Goal: Task Accomplishment & Management: Manage account settings

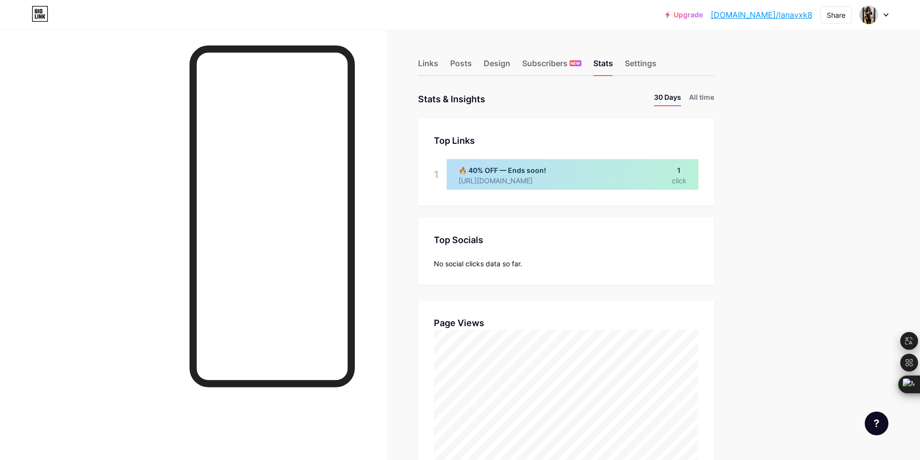
scroll to position [460, 920]
click at [652, 66] on div "Settings" at bounding box center [641, 66] width 32 height 18
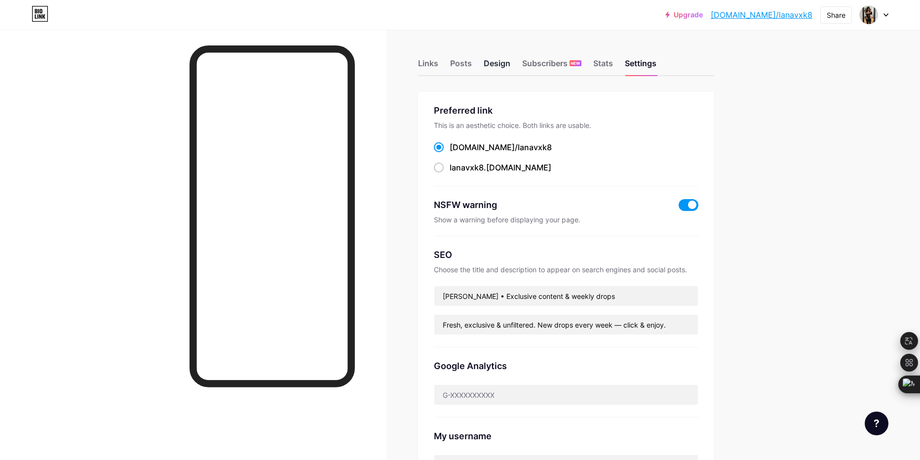
click at [486, 75] on div "Design" at bounding box center [497, 66] width 27 height 18
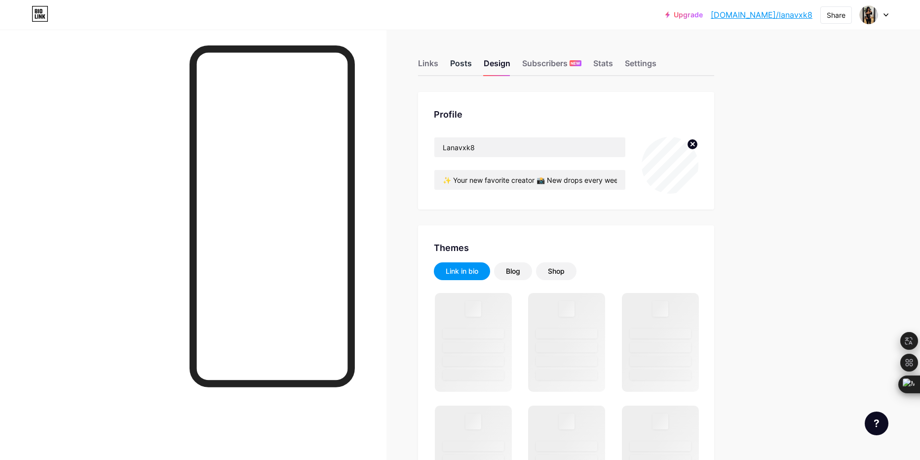
click at [469, 64] on div "Posts" at bounding box center [461, 66] width 22 height 18
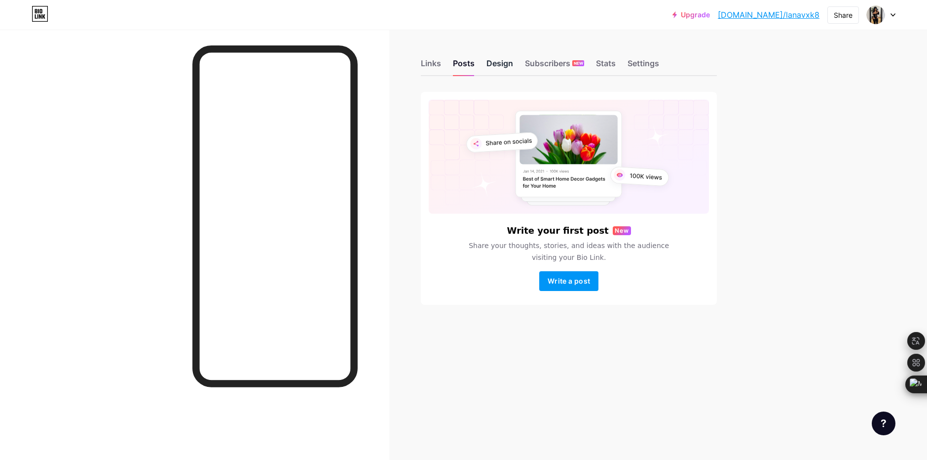
click at [496, 67] on div "Design" at bounding box center [500, 66] width 27 height 18
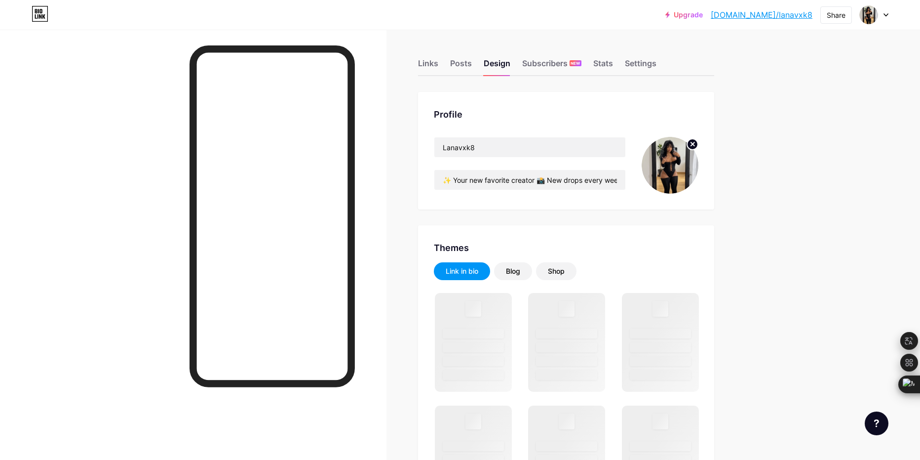
click at [669, 170] on img at bounding box center [670, 165] width 57 height 57
click at [698, 145] on circle at bounding box center [692, 144] width 11 height 11
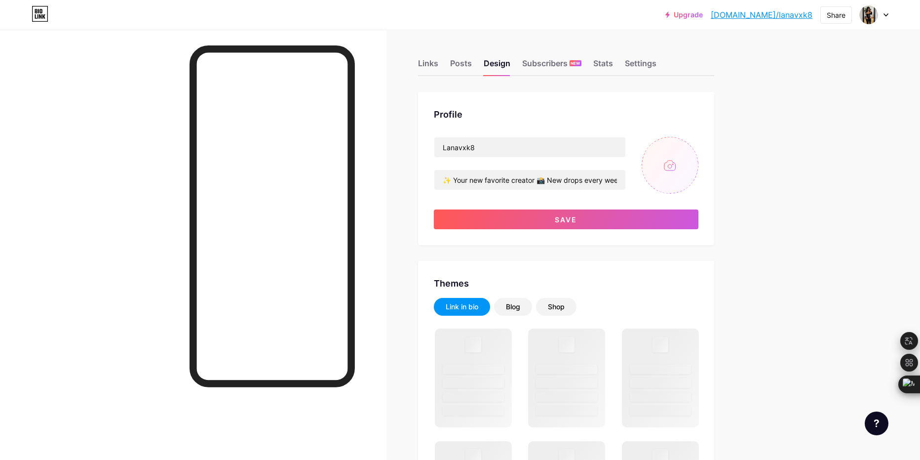
click at [664, 160] on input "file" at bounding box center [670, 165] width 57 height 57
type input "C:\fakepath\image_2025-08-15_221358292.png"
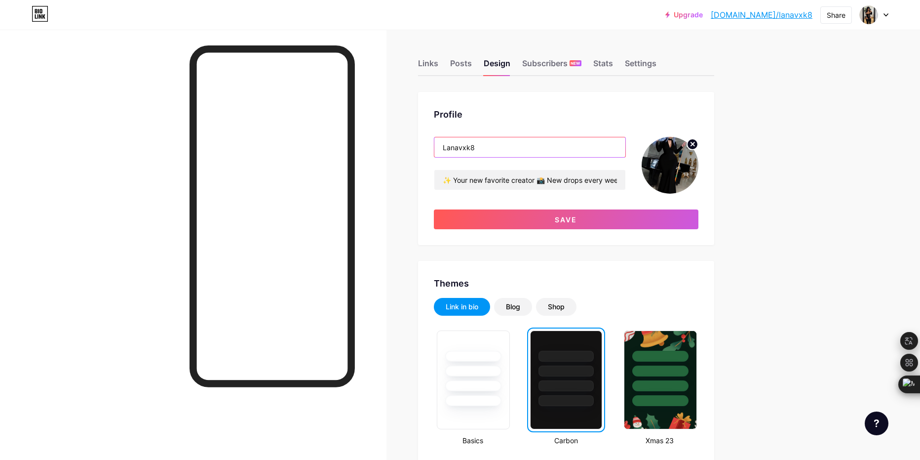
drag, startPoint x: 500, startPoint y: 149, endPoint x: 434, endPoint y: 143, distance: 65.9
click at [434, 143] on div "Profile Lanavxk8 ✨ Your new favorite creator 📸 New drops every week 🔥 Tap to se…" at bounding box center [566, 168] width 296 height 153
paste input "yuumii."
type input "yuumii.8"
click at [677, 160] on img at bounding box center [670, 165] width 57 height 57
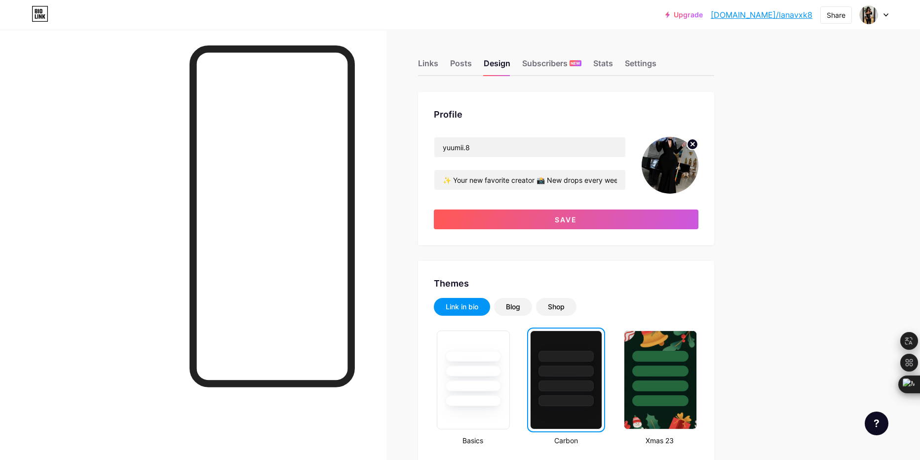
click at [697, 146] on circle at bounding box center [692, 144] width 11 height 11
click at [873, 14] on img at bounding box center [869, 15] width 16 height 16
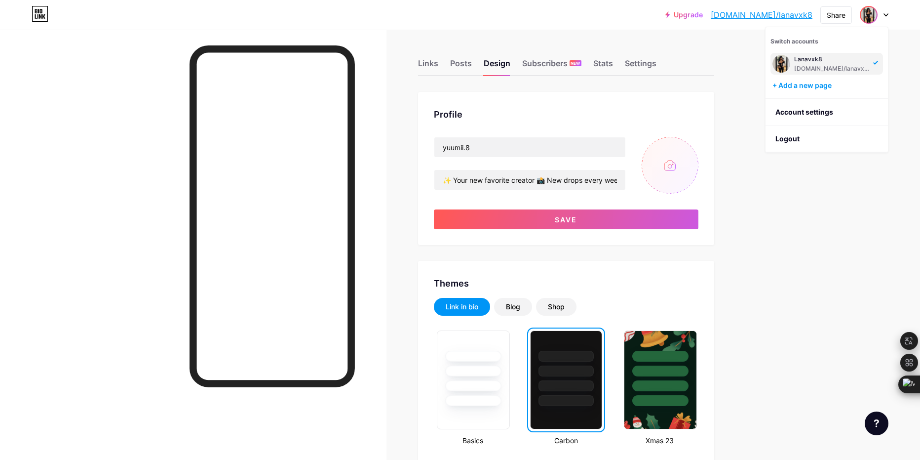
click at [806, 65] on div "bio.link/lanavxk8" at bounding box center [832, 69] width 76 height 8
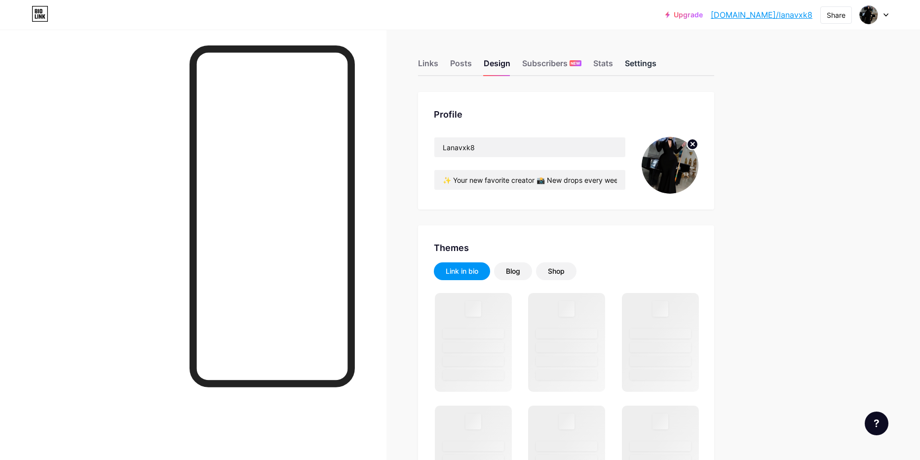
click at [633, 66] on div "Settings" at bounding box center [641, 66] width 32 height 18
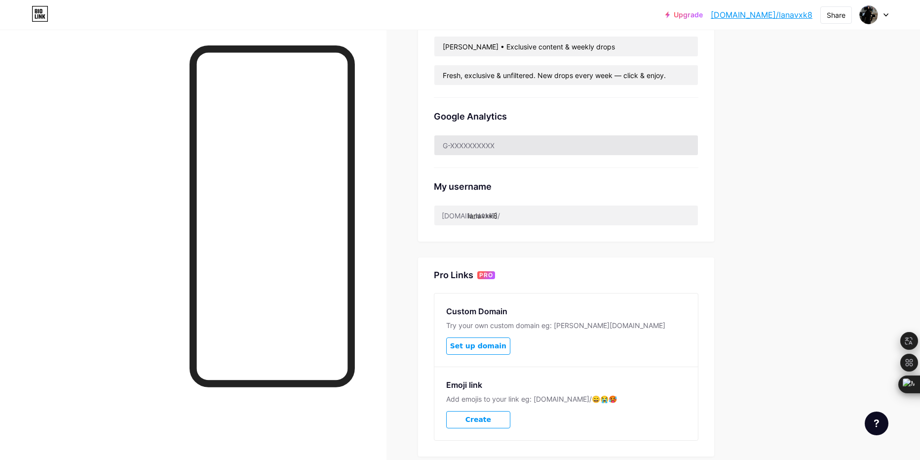
scroll to position [312, 0]
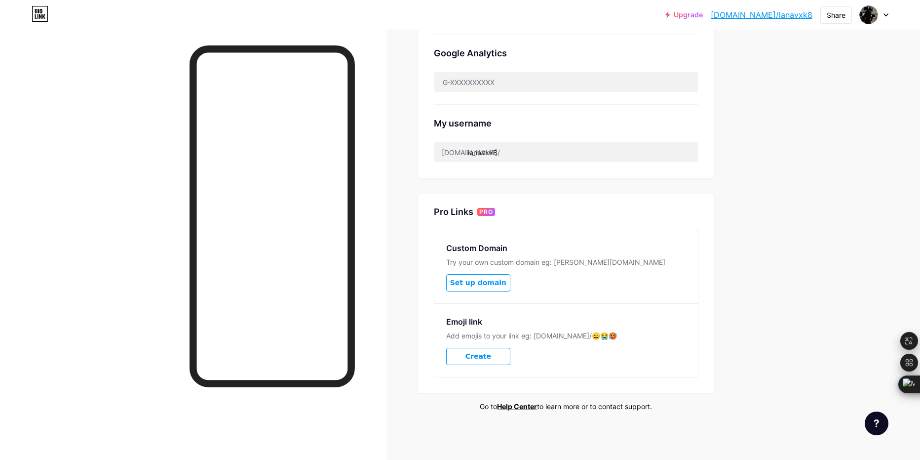
click at [877, 9] on div at bounding box center [874, 15] width 29 height 18
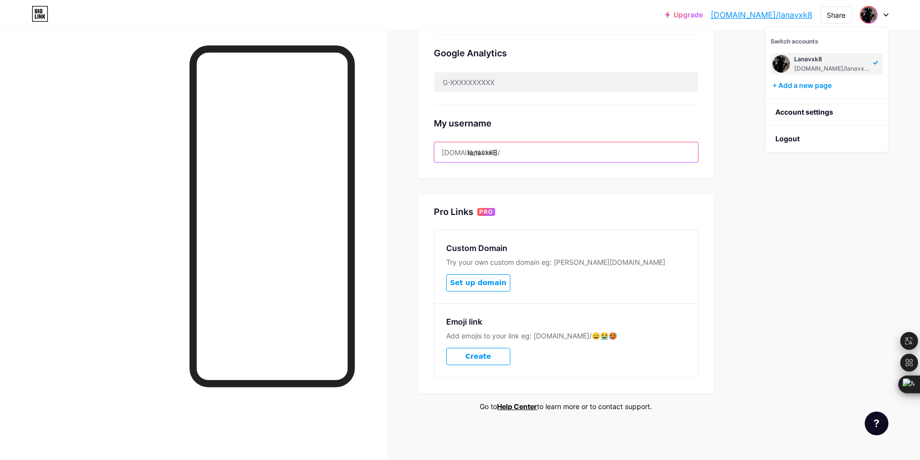
click at [689, 155] on input "lanavxk8" at bounding box center [566, 152] width 264 height 20
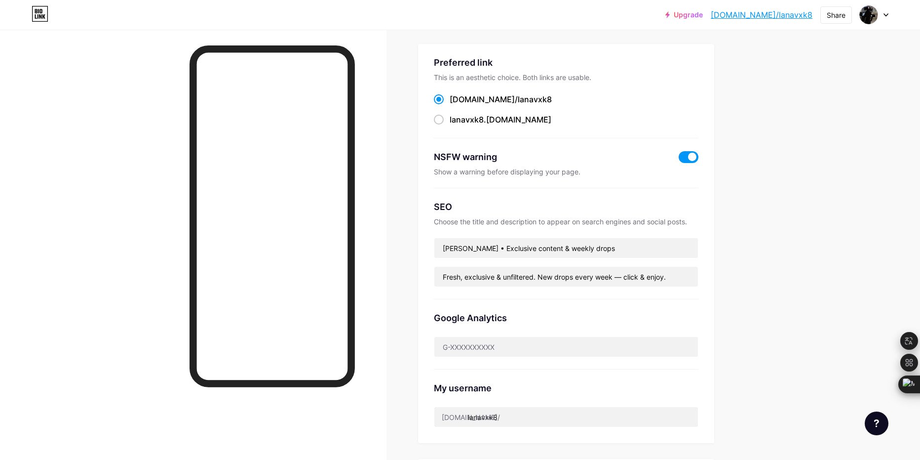
scroll to position [0, 0]
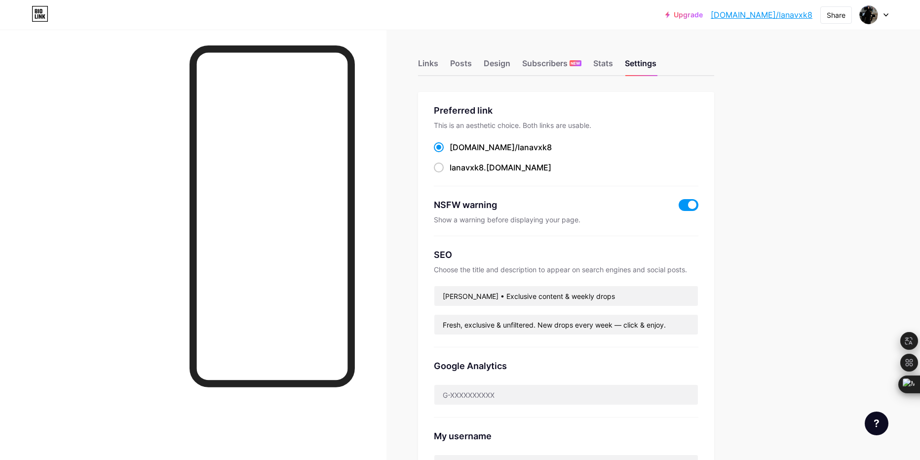
click at [591, 66] on div "Links Posts Design Subscribers NEW Stats Settings" at bounding box center [566, 58] width 296 height 35
click at [613, 59] on div "Stats" at bounding box center [603, 66] width 20 height 18
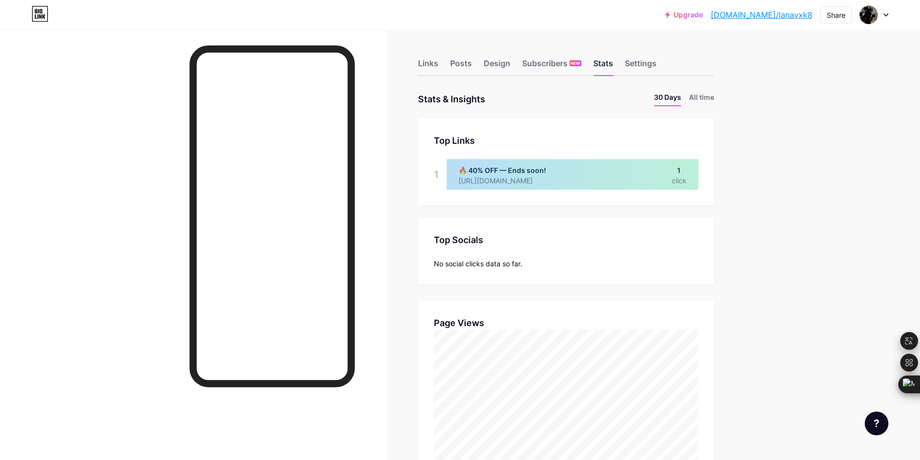
scroll to position [460, 920]
click at [636, 59] on div "Settings" at bounding box center [641, 66] width 32 height 18
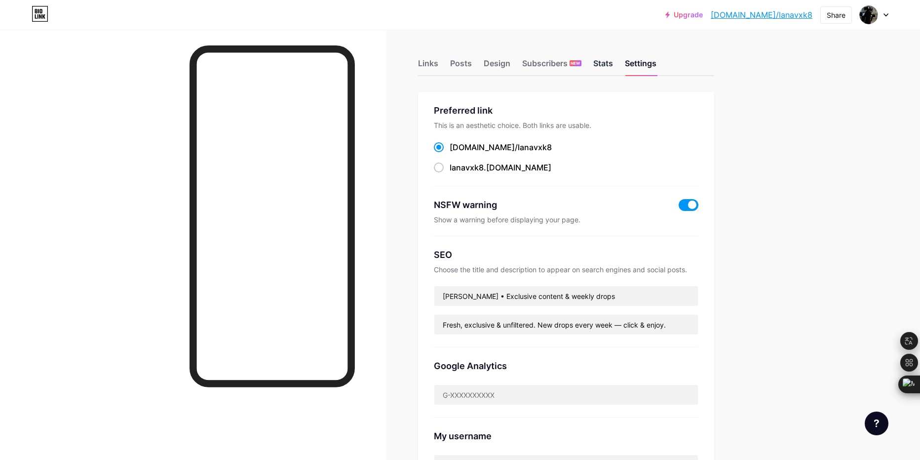
click at [604, 64] on div "Stats" at bounding box center [603, 66] width 20 height 18
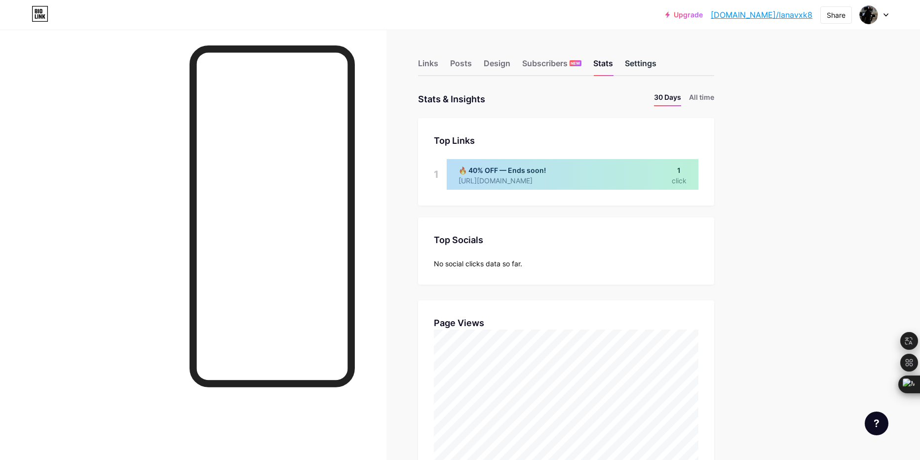
click at [648, 67] on div "Settings" at bounding box center [641, 66] width 32 height 18
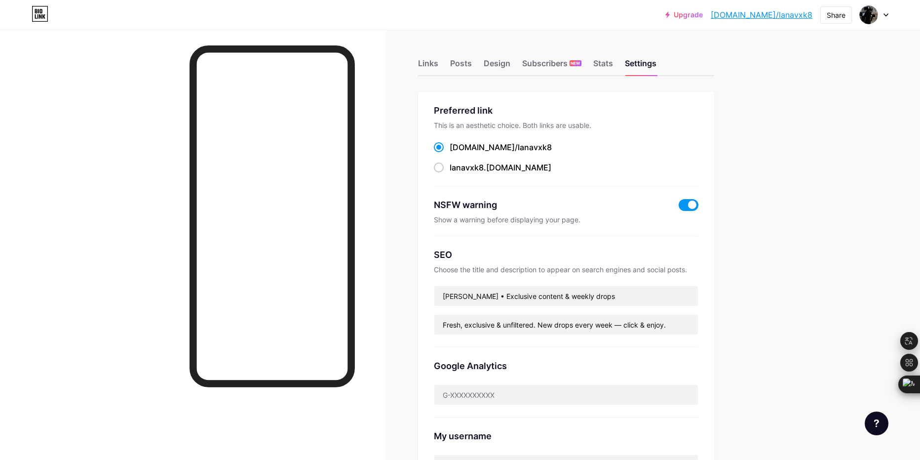
click at [442, 66] on div "Links Posts Design Subscribers NEW Stats Settings" at bounding box center [566, 58] width 296 height 35
click at [436, 63] on div "Links" at bounding box center [428, 66] width 20 height 18
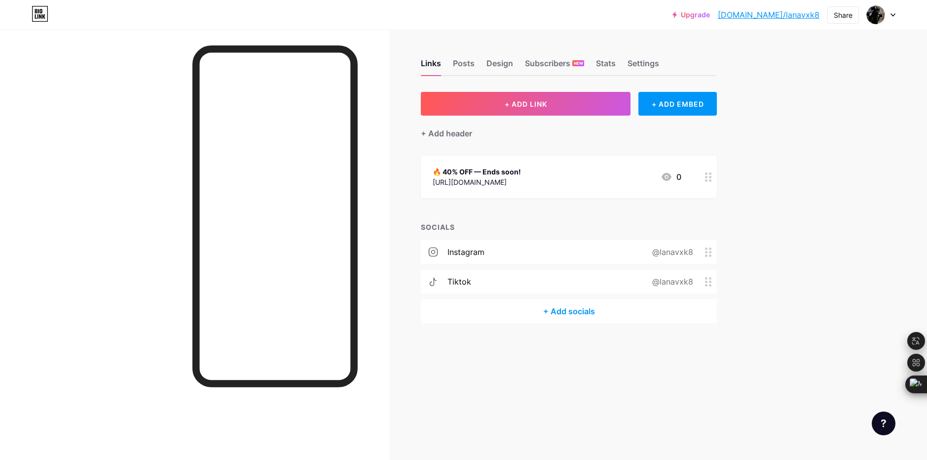
click at [465, 51] on div "Links Posts Design Subscribers NEW Stats Settings" at bounding box center [569, 58] width 296 height 35
click at [476, 65] on div "Links Posts Design Subscribers NEW Stats Settings" at bounding box center [569, 58] width 296 height 35
click at [649, 57] on div "Settings" at bounding box center [644, 66] width 32 height 18
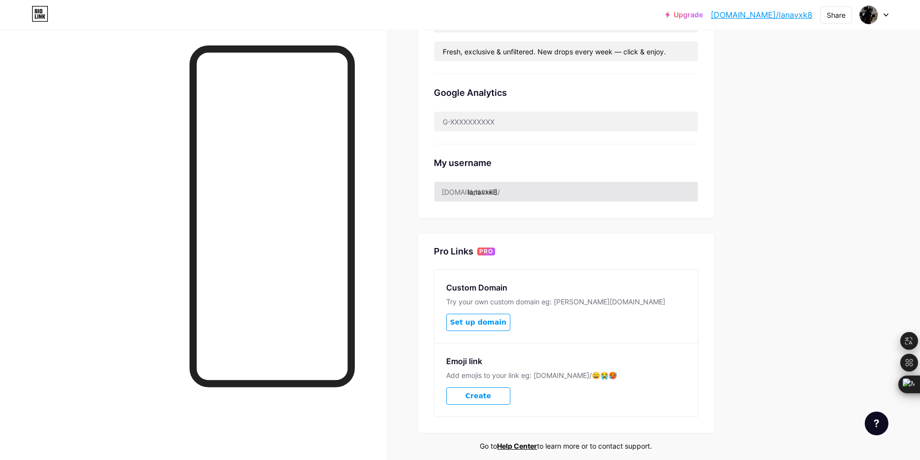
scroll to position [312, 0]
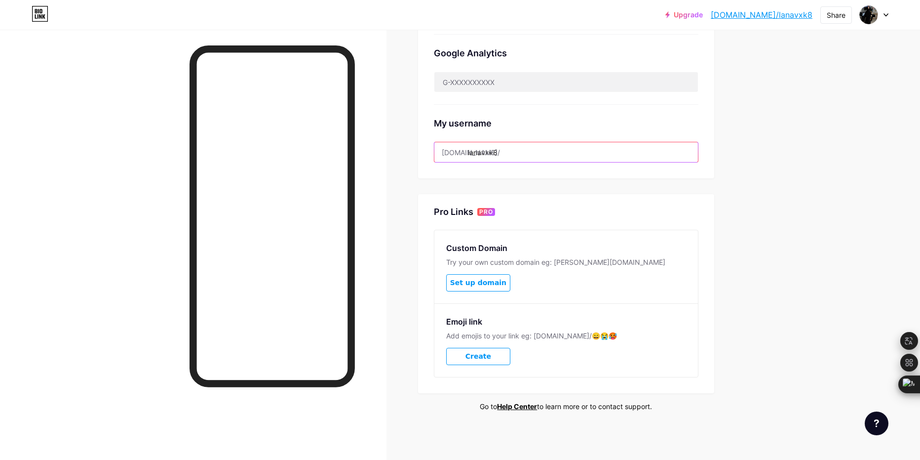
click at [541, 146] on input "lanavxk8" at bounding box center [566, 152] width 264 height 20
drag, startPoint x: 670, startPoint y: 231, endPoint x: 674, endPoint y: 191, distance: 40.2
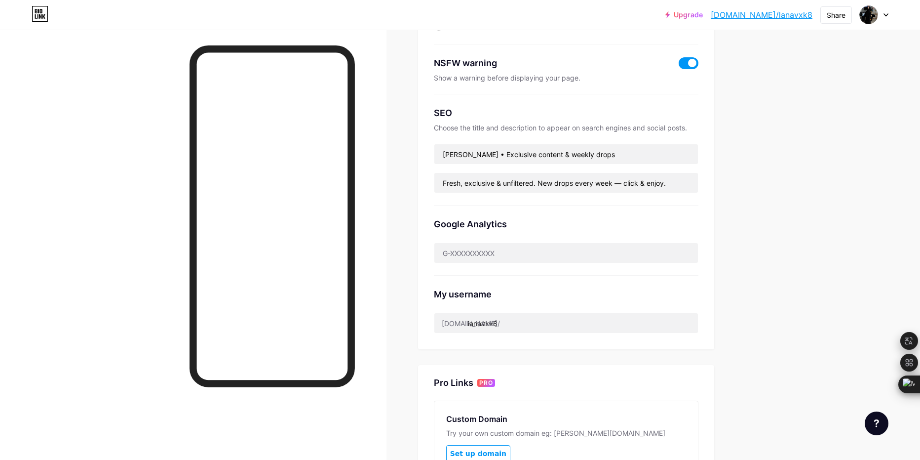
scroll to position [0, 0]
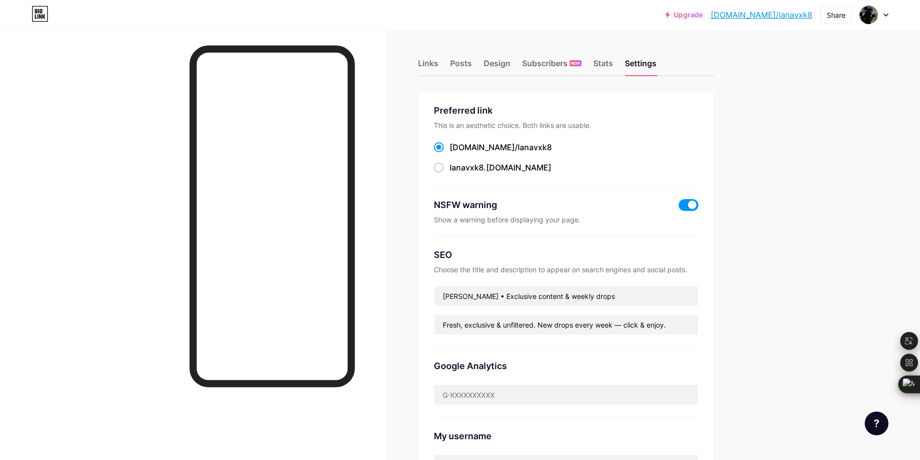
drag, startPoint x: 897, startPoint y: 3, endPoint x: 883, endPoint y: 18, distance: 20.3
click at [897, 3] on div "Upgrade bio.link/lanavx... bio.link/lanavxk8 Share Switch accounts Lanavxk8 bio…" at bounding box center [460, 15] width 920 height 30
click at [883, 18] on div at bounding box center [874, 15] width 29 height 18
click at [825, 82] on div "+ Add a new page" at bounding box center [827, 85] width 111 height 10
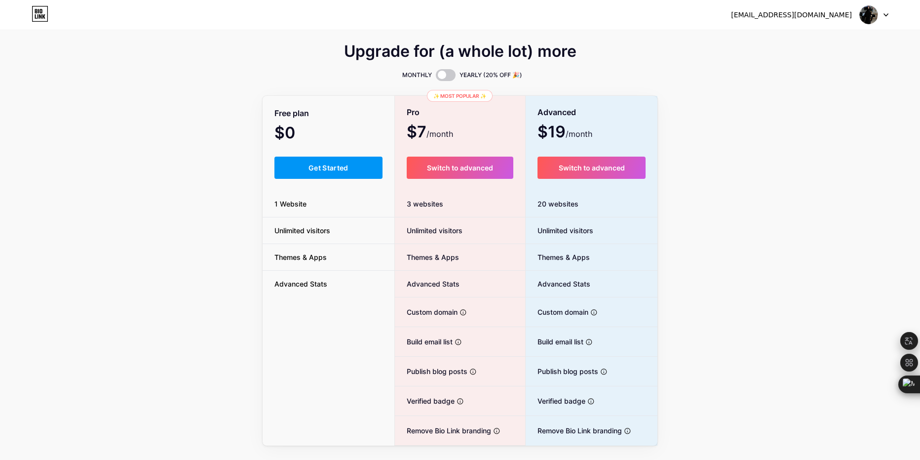
click at [870, 17] on img at bounding box center [868, 14] width 19 height 19
click at [813, 65] on li "Logout" at bounding box center [827, 67] width 122 height 27
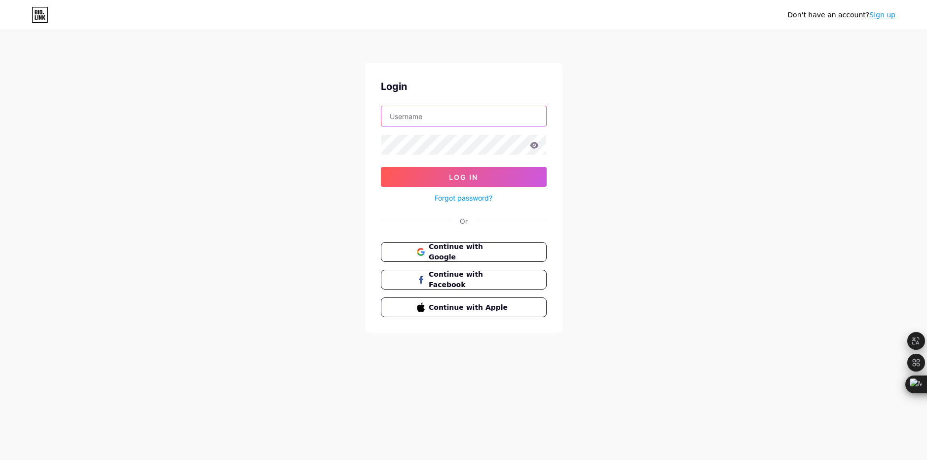
type input "stacker"
click at [466, 116] on input "stacker" at bounding box center [464, 116] width 165 height 20
click at [536, 147] on icon at bounding box center [534, 145] width 8 height 6
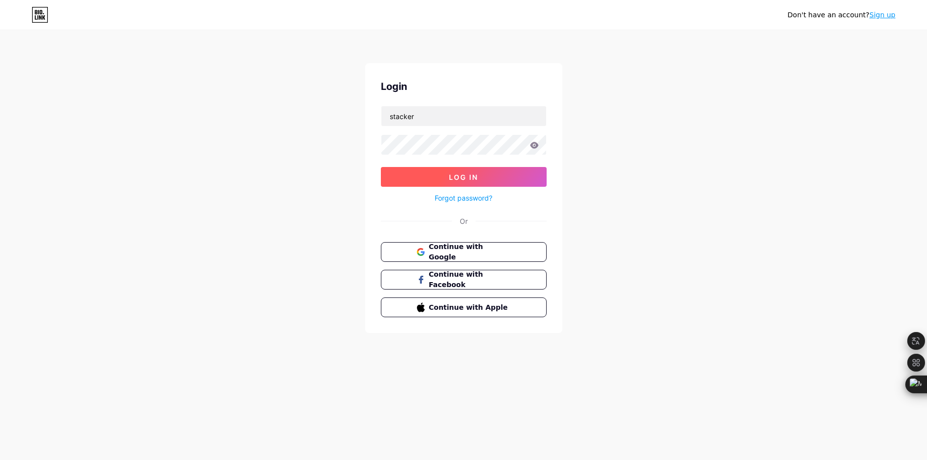
click at [500, 176] on button "Log In" at bounding box center [464, 177] width 166 height 20
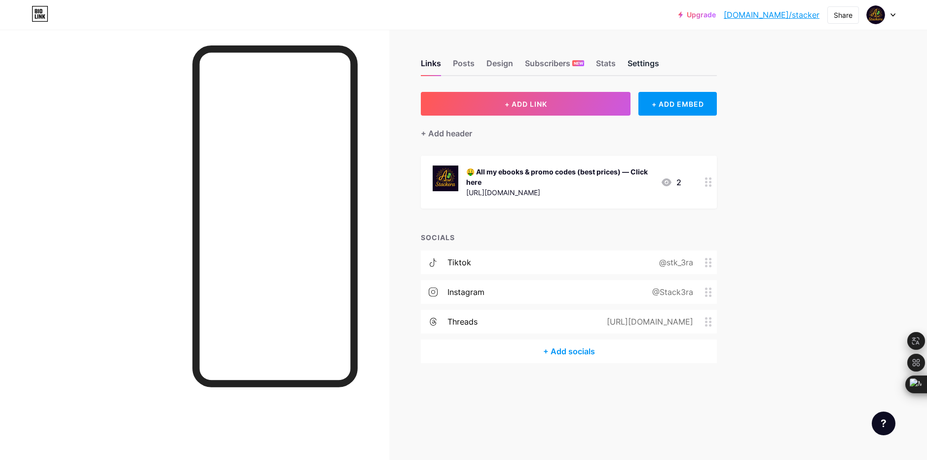
click at [645, 64] on div "Settings" at bounding box center [644, 66] width 32 height 18
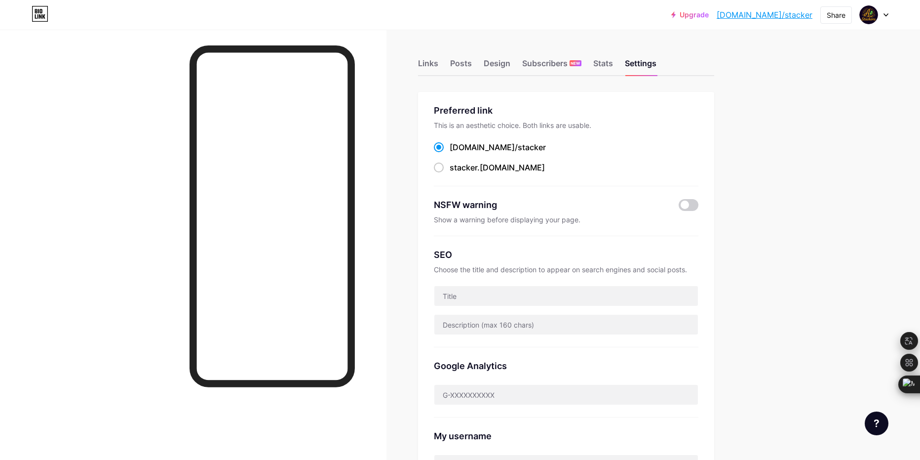
click at [607, 56] on div "Links Posts Design Subscribers NEW Stats Settings" at bounding box center [566, 58] width 296 height 35
click at [607, 63] on div "Stats" at bounding box center [603, 66] width 20 height 18
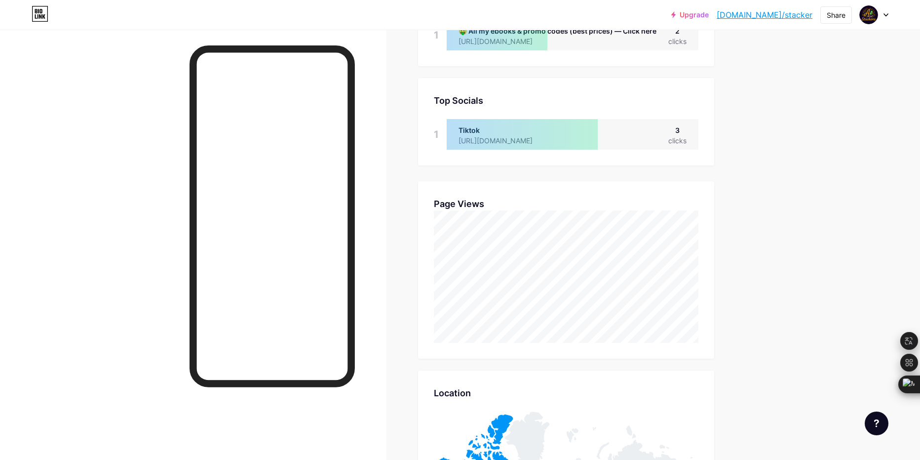
scroll to position [77, 0]
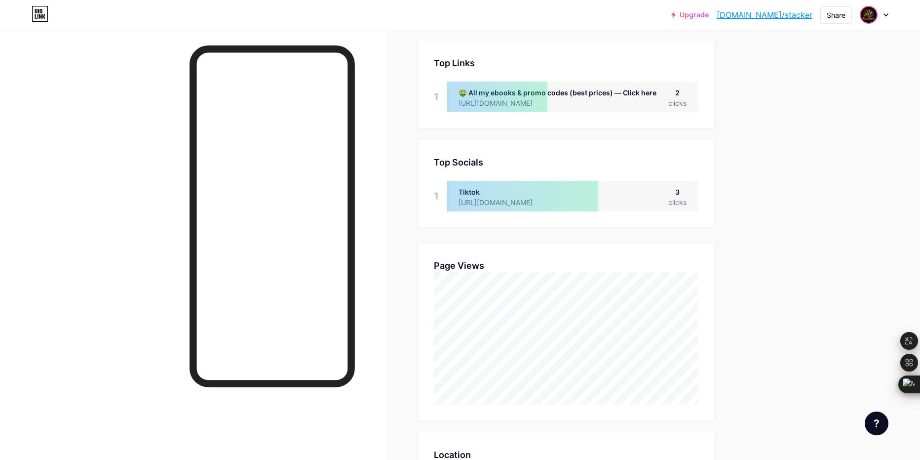
click at [865, 17] on img at bounding box center [869, 15] width 16 height 16
click at [812, 140] on li "Logout" at bounding box center [827, 138] width 122 height 27
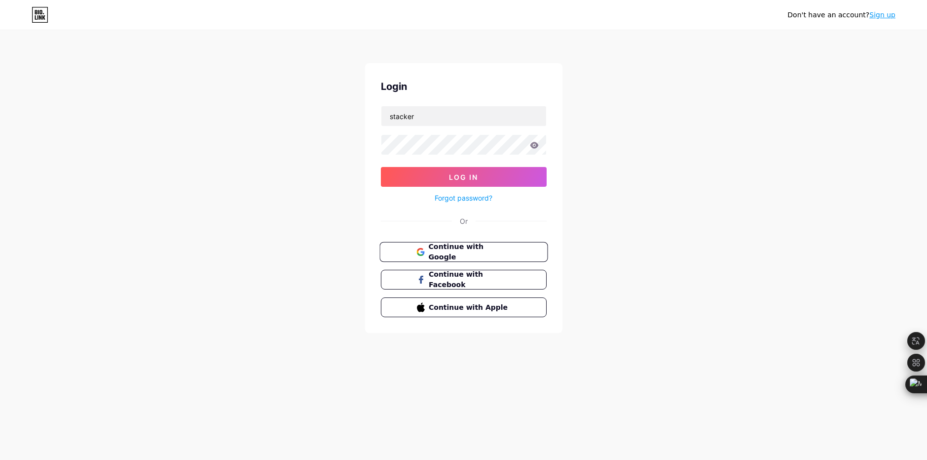
click at [498, 242] on button "Continue with Google" at bounding box center [464, 252] width 168 height 20
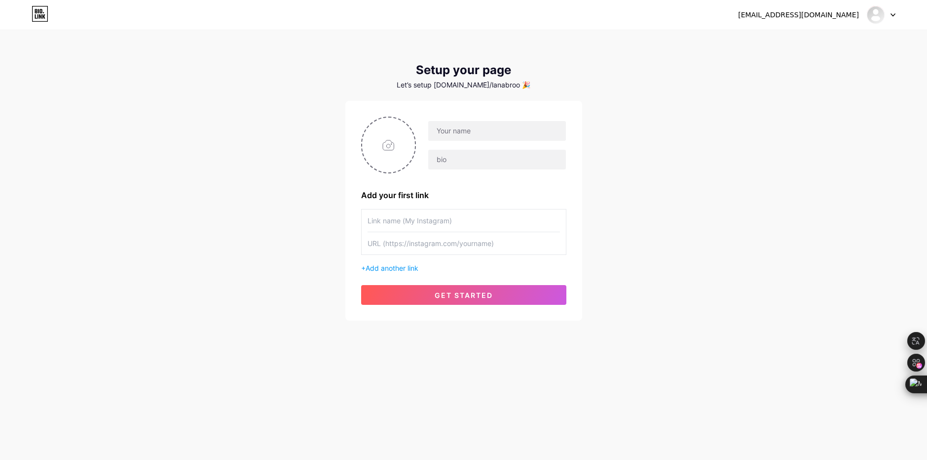
click at [889, 17] on div at bounding box center [881, 15] width 29 height 18
click at [788, 65] on li "Logout" at bounding box center [834, 67] width 122 height 27
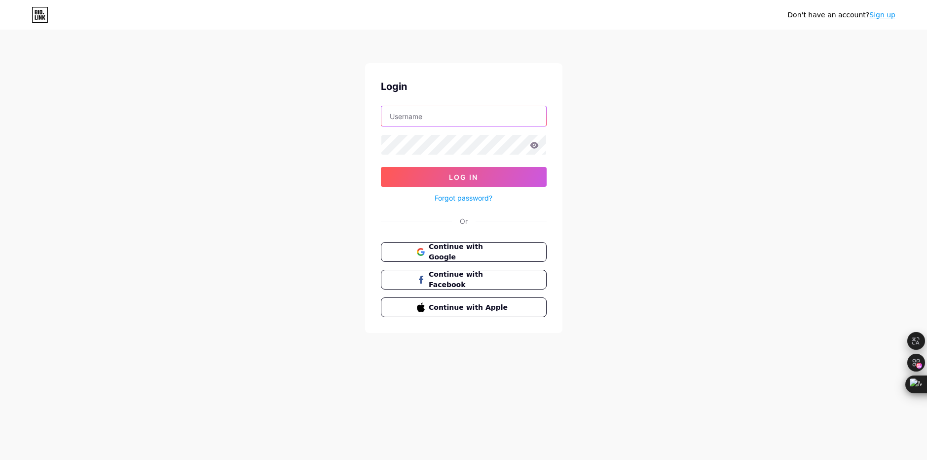
type input "stacker"
click at [518, 250] on button "Continue with Google" at bounding box center [464, 252] width 168 height 20
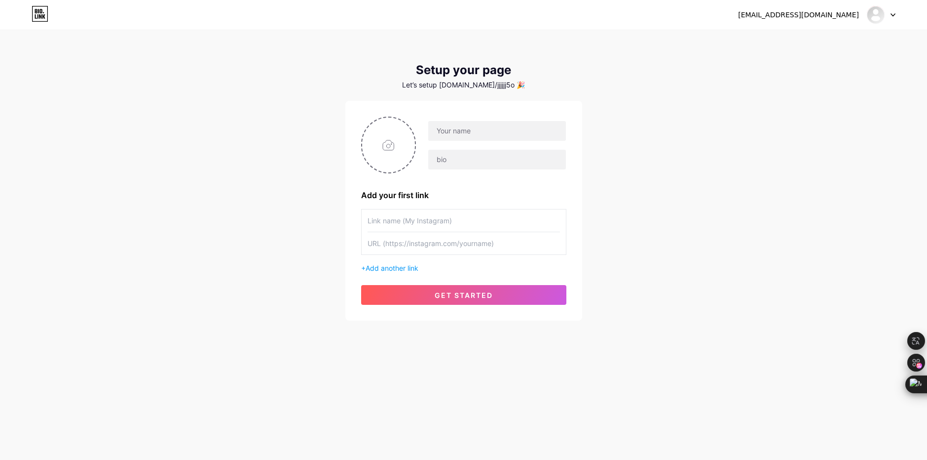
click at [896, 19] on div "jjppsasa@gmail.com Dashboard Logout" at bounding box center [463, 15] width 927 height 18
click at [887, 19] on div at bounding box center [881, 15] width 29 height 18
click at [818, 70] on li "Logout" at bounding box center [834, 67] width 122 height 27
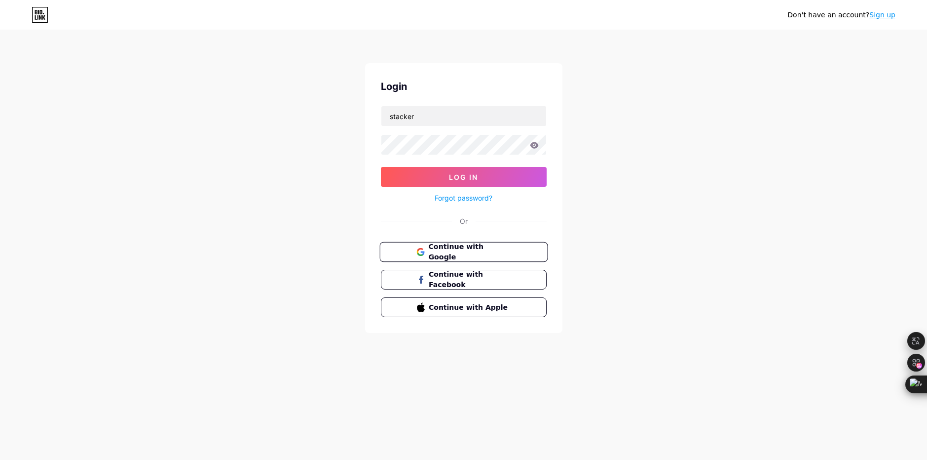
click at [460, 252] on span "Continue with Google" at bounding box center [469, 251] width 82 height 21
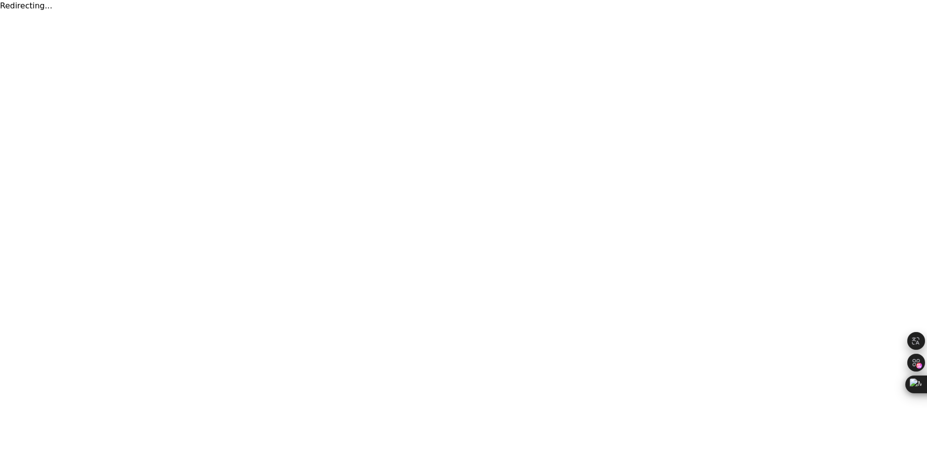
click at [469, 12] on html "Redirecting..." at bounding box center [463, 6] width 927 height 12
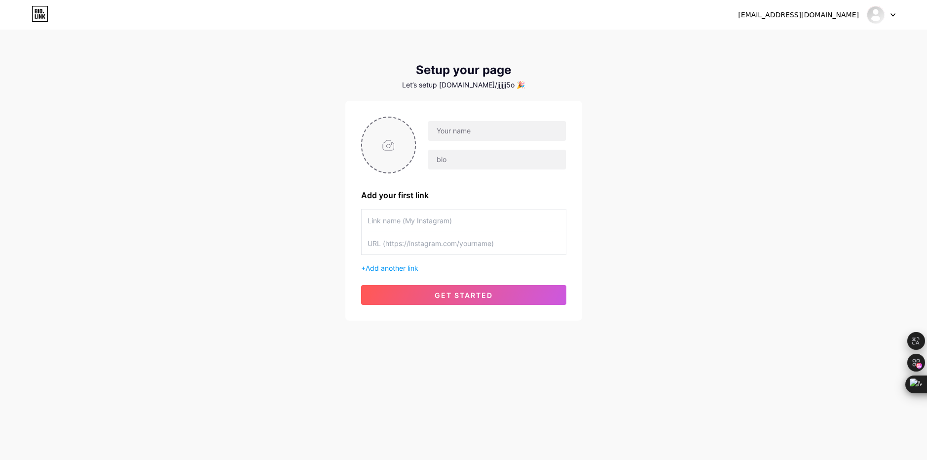
click at [396, 143] on input "file" at bounding box center [388, 144] width 53 height 55
click at [371, 160] on input "file" at bounding box center [388, 144] width 53 height 55
type input "C:\fakepath\image_2025-08-15_224318833.png"
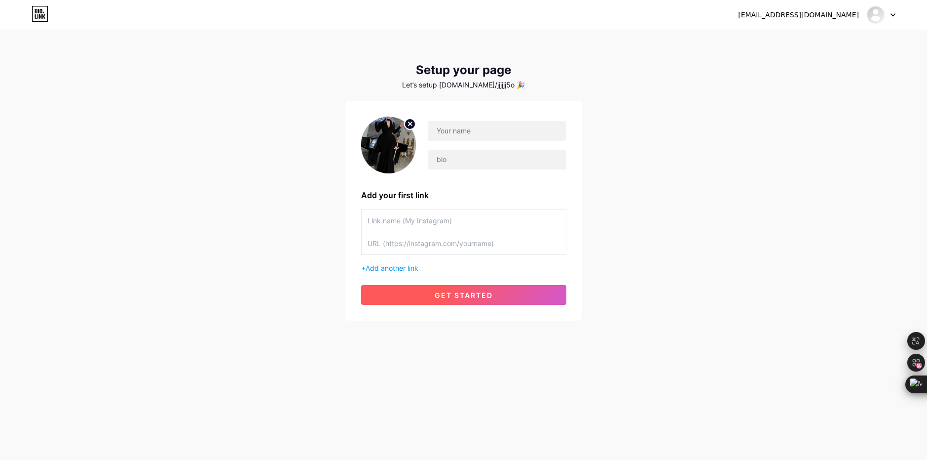
click at [469, 296] on span "get started" at bounding box center [464, 295] width 58 height 8
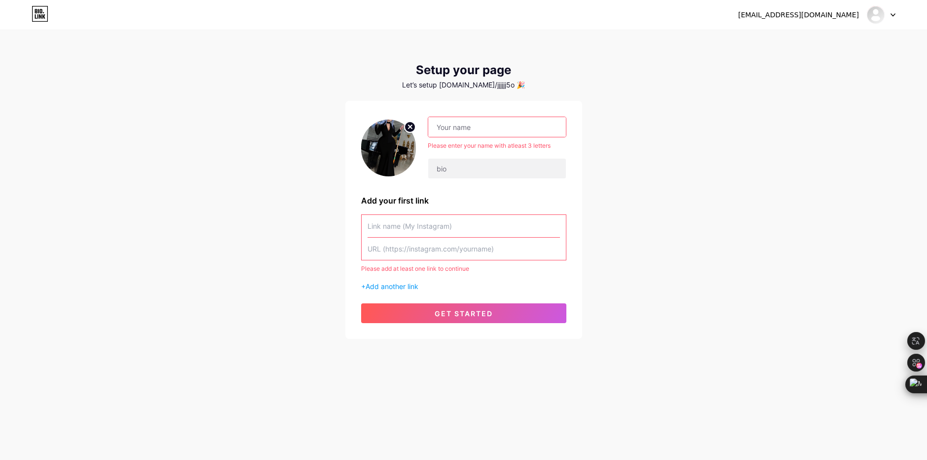
click at [444, 127] on input "text" at bounding box center [496, 127] width 137 height 20
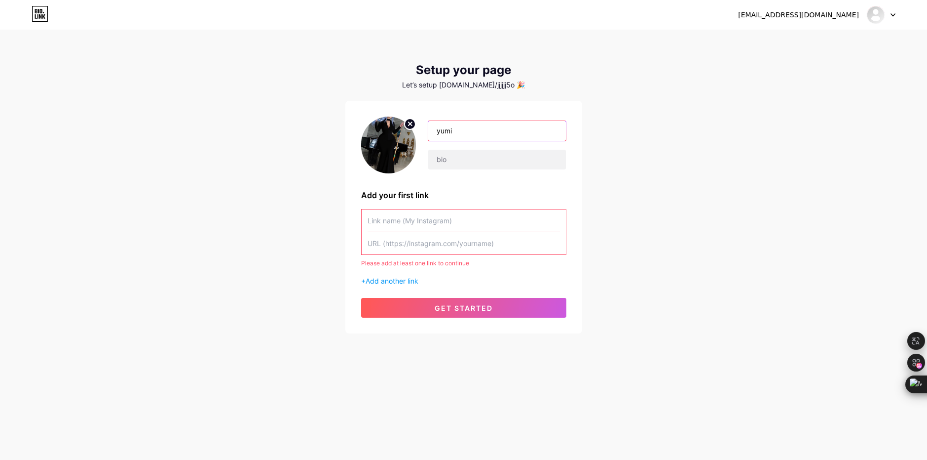
type input "yumi"
click at [468, 216] on input "text" at bounding box center [464, 220] width 193 height 22
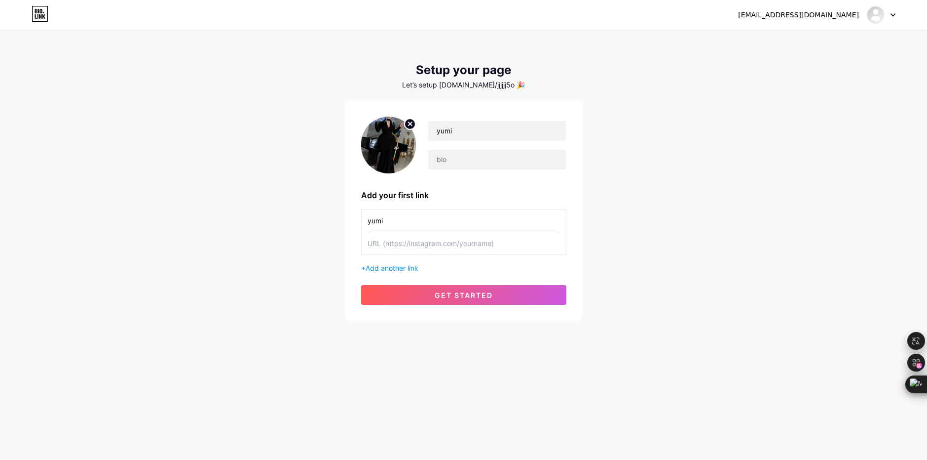
type input "yumi"
click at [446, 249] on input "text" at bounding box center [464, 243] width 193 height 22
type input "yumi"
click at [455, 292] on span "get started" at bounding box center [464, 295] width 58 height 8
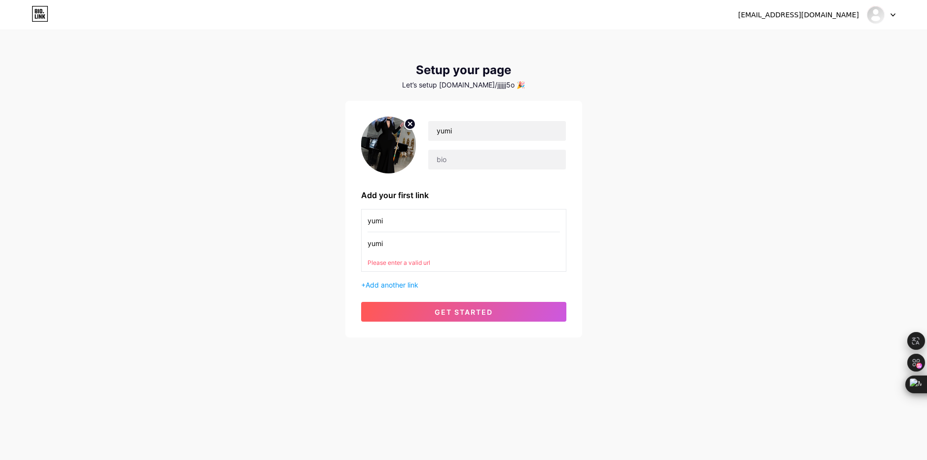
click at [474, 258] on div "yumi Please enter a valid url" at bounding box center [464, 249] width 193 height 35
click at [463, 252] on input "yumi" at bounding box center [464, 243] width 193 height 22
drag, startPoint x: 463, startPoint y: 252, endPoint x: 352, endPoint y: 250, distance: 110.1
click at [352, 250] on div "yumi Add your first link yumi yumi Please enter a valid url + Add another link …" at bounding box center [464, 219] width 237 height 236
paste input "[URL][DOMAIN_NAME]"
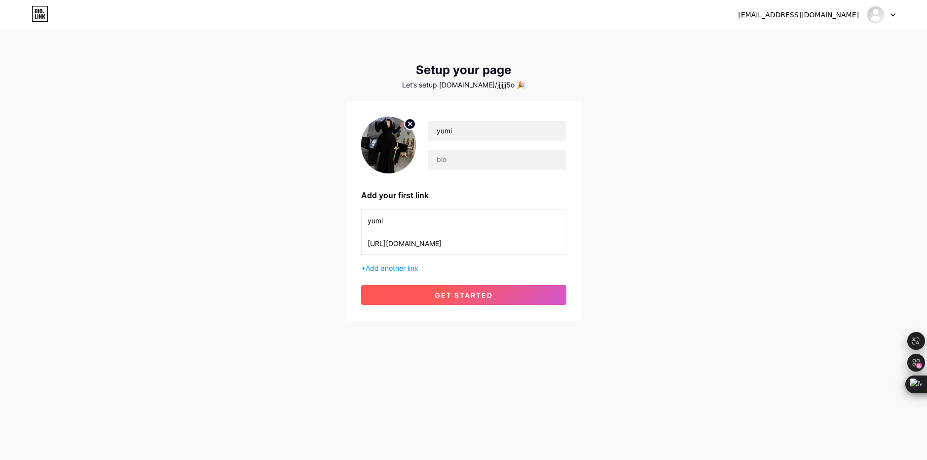
type input "[URL][DOMAIN_NAME]"
click at [437, 291] on span "get started" at bounding box center [464, 295] width 58 height 8
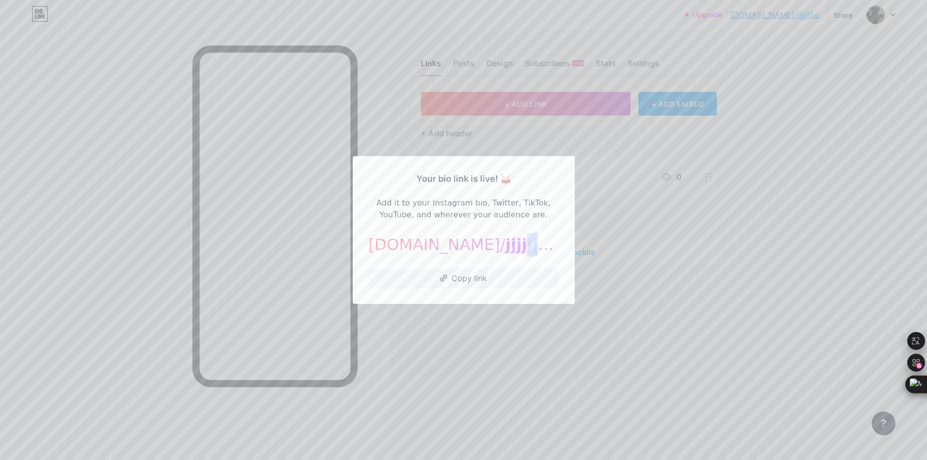
drag, startPoint x: 484, startPoint y: 240, endPoint x: 510, endPoint y: 237, distance: 25.8
click at [510, 237] on span "jjjjjj5o" at bounding box center [533, 244] width 54 height 19
click at [698, 200] on div at bounding box center [463, 230] width 927 height 460
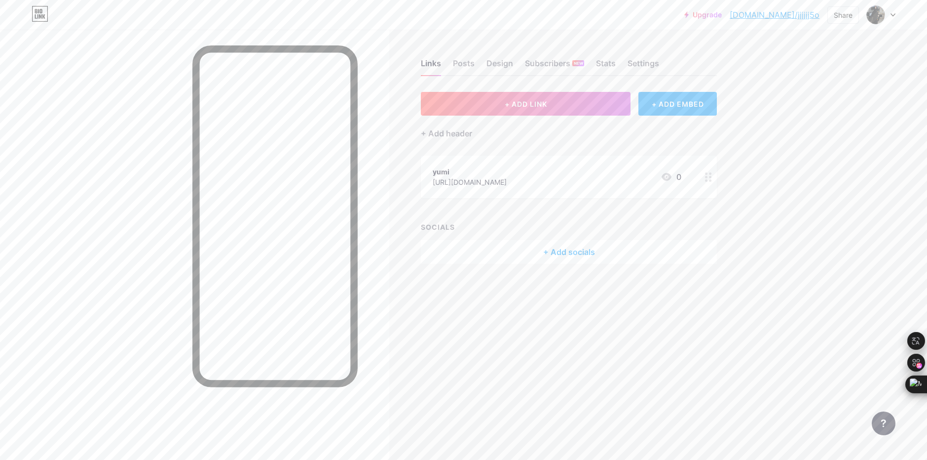
click at [722, 17] on link "Upgrade" at bounding box center [704, 15] width 38 height 8
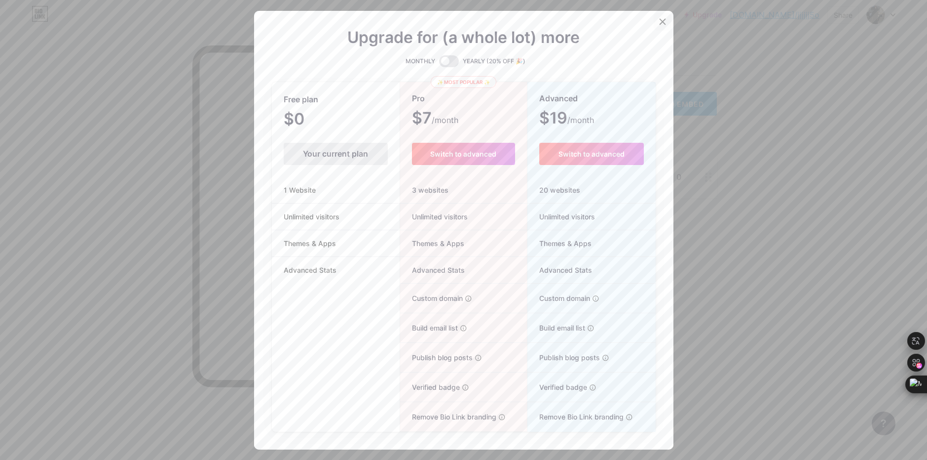
click at [654, 16] on div at bounding box center [663, 22] width 18 height 18
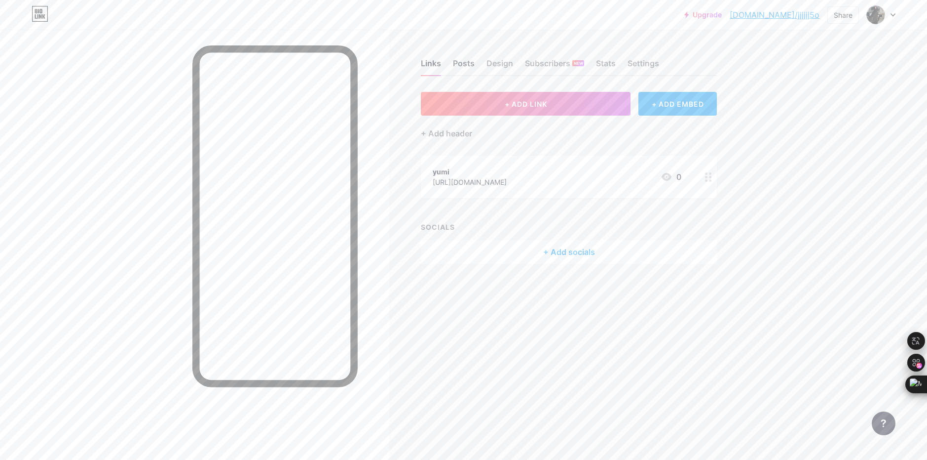
click at [465, 75] on div "Posts" at bounding box center [464, 66] width 22 height 18
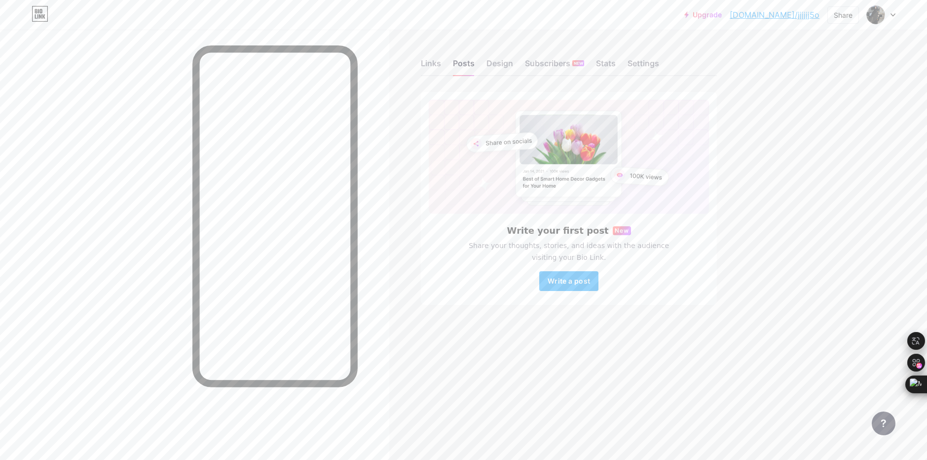
click at [483, 70] on div "Links Posts Design Subscribers NEW Stats Settings" at bounding box center [569, 58] width 296 height 35
click at [485, 69] on div "Links Posts Design Subscribers NEW Stats Settings" at bounding box center [569, 58] width 296 height 35
click at [487, 68] on div "Design" at bounding box center [500, 66] width 27 height 18
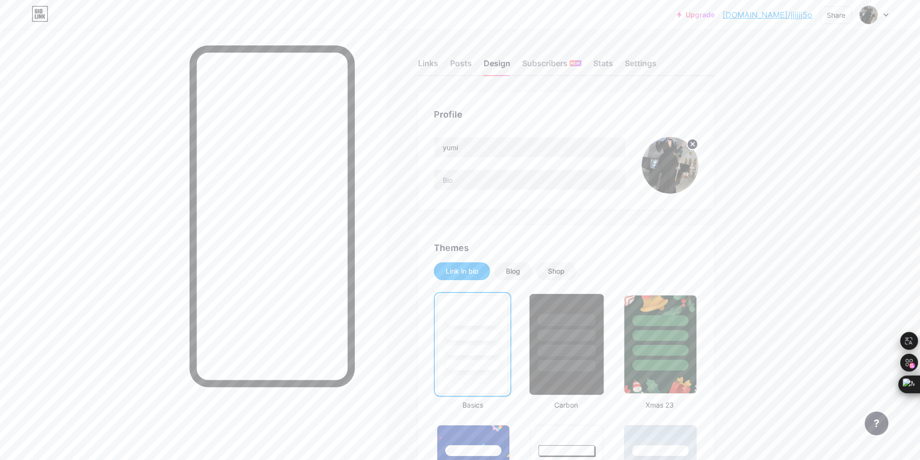
click at [584, 324] on div at bounding box center [567, 332] width 74 height 77
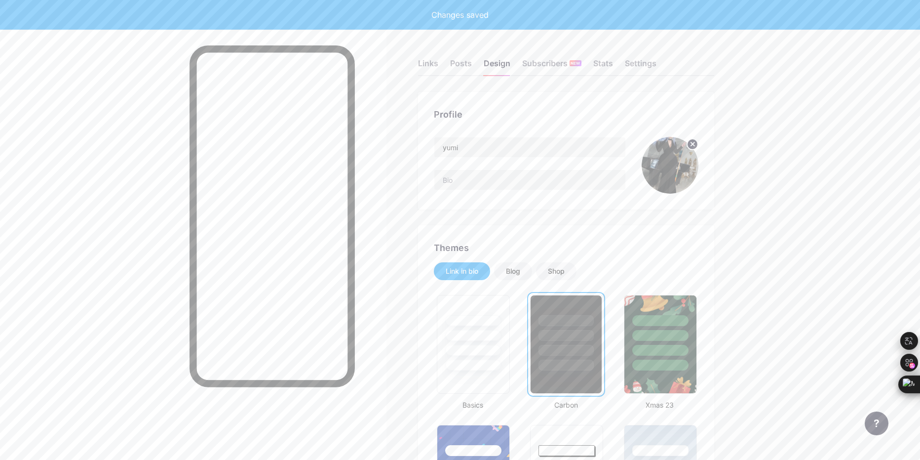
click at [576, 323] on div at bounding box center [566, 320] width 55 height 11
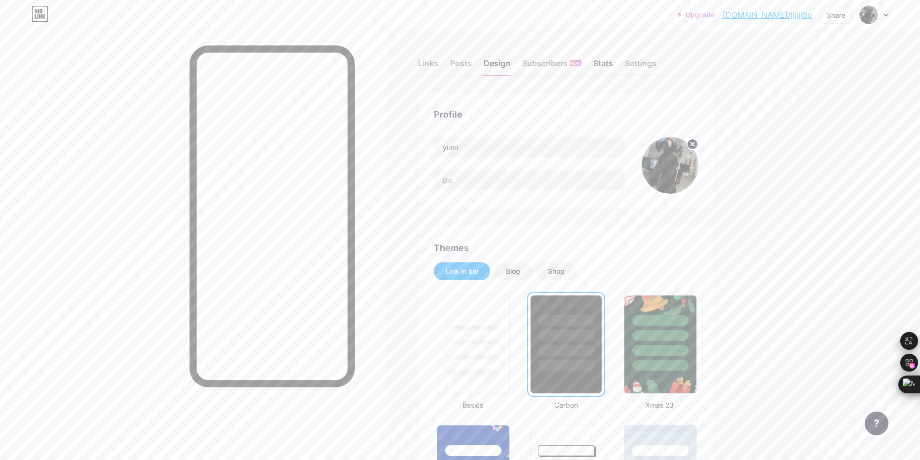
click at [601, 73] on div "Stats" at bounding box center [603, 66] width 20 height 18
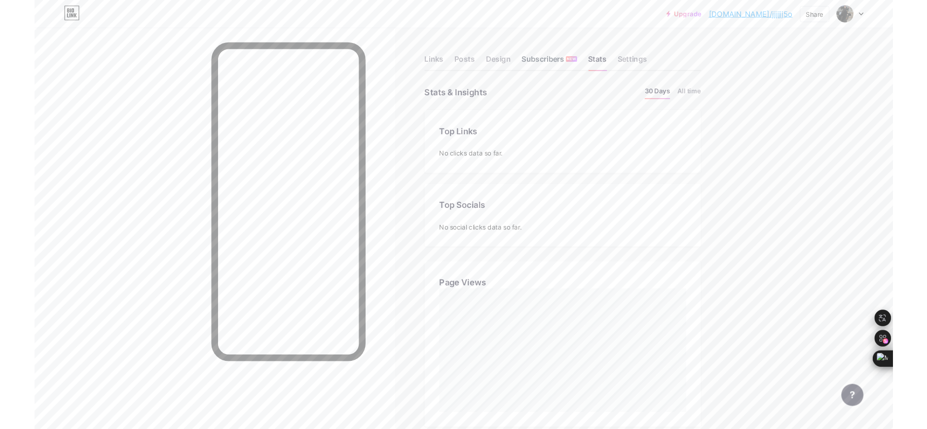
scroll to position [460, 920]
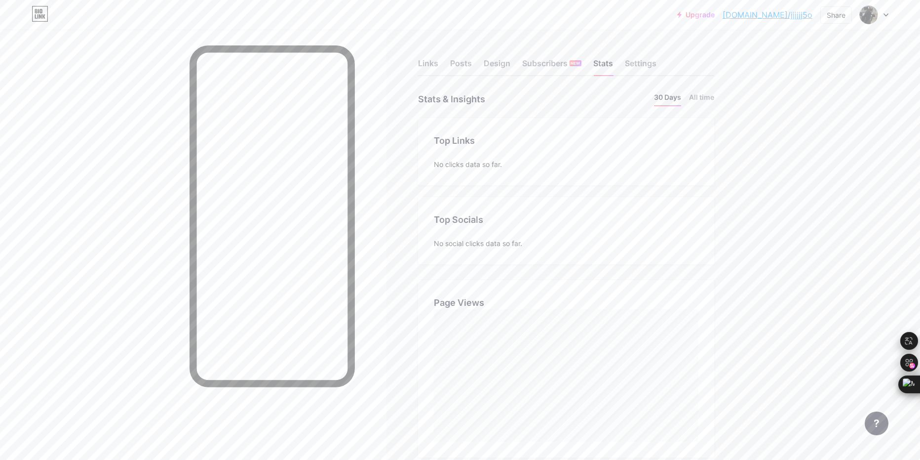
click at [460, 161] on div "No clicks data so far." at bounding box center [566, 164] width 265 height 10
click at [504, 239] on div "No social clicks data so far." at bounding box center [566, 243] width 265 height 10
click at [659, 55] on div "Links Posts Design Subscribers NEW Stats Settings" at bounding box center [566, 58] width 296 height 35
click at [650, 72] on div "Settings" at bounding box center [641, 66] width 32 height 18
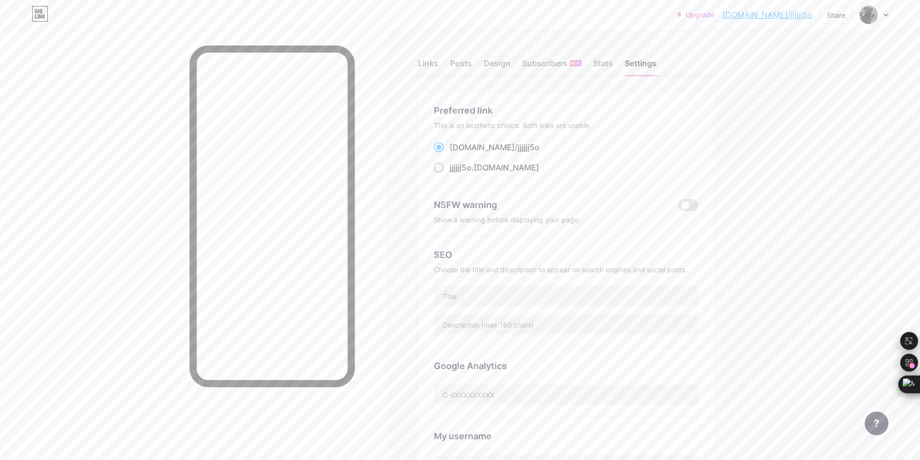
click at [453, 168] on span "jjjjjj5o" at bounding box center [461, 167] width 22 height 10
click at [453, 173] on input "jjjjjj5o .bio.link" at bounding box center [453, 176] width 6 height 6
radio input "true"
click at [867, 13] on img at bounding box center [869, 15] width 16 height 16
click at [800, 145] on li "Logout" at bounding box center [827, 138] width 122 height 27
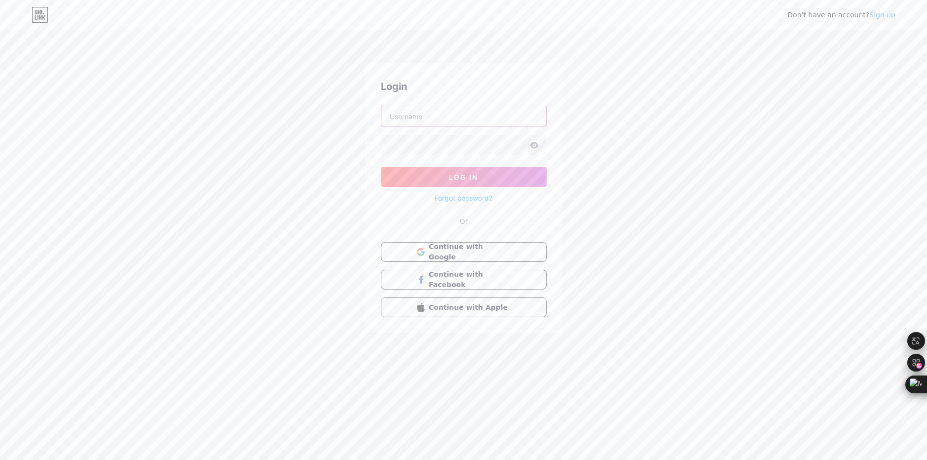
type input "stacker"
click at [887, 16] on link "Sign up" at bounding box center [883, 15] width 26 height 8
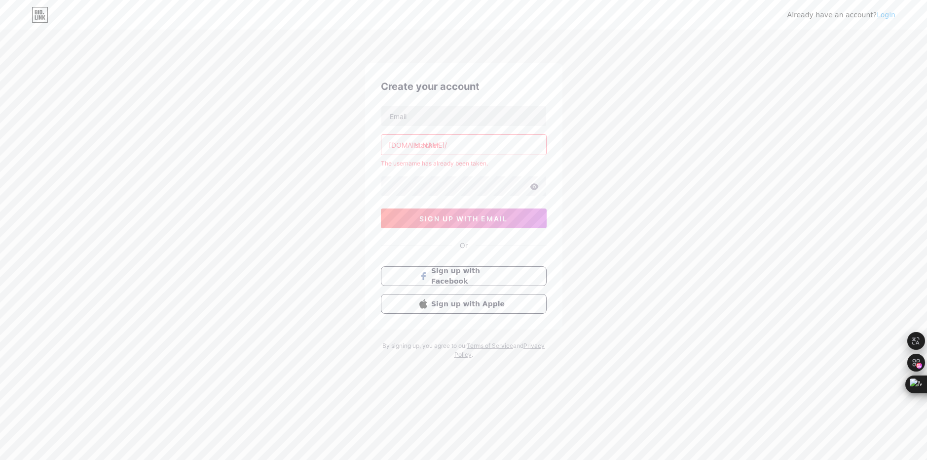
click at [446, 151] on input "stacker" at bounding box center [464, 145] width 165 height 20
type input "s"
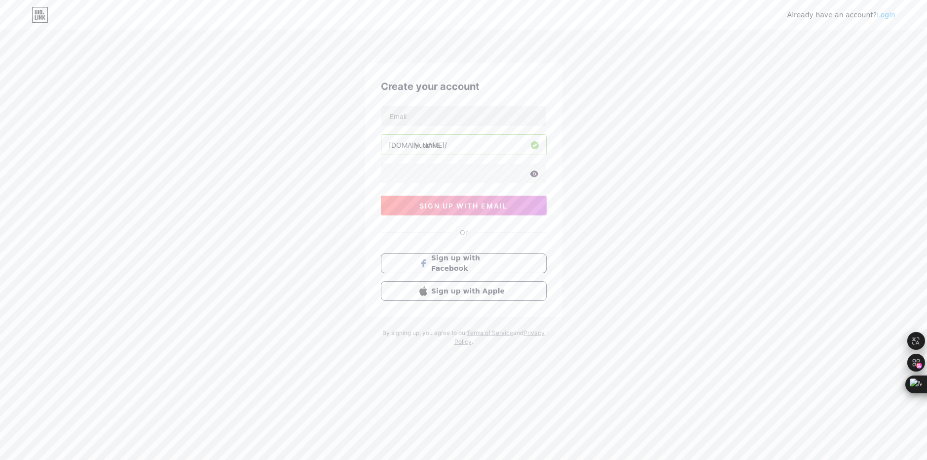
type input "yuumii8"
click at [537, 175] on icon at bounding box center [534, 173] width 8 height 6
click at [434, 116] on input "text" at bounding box center [464, 116] width 165 height 20
type input "roberdi9624@yahoo.com"
click at [460, 202] on span "sign up with email" at bounding box center [464, 205] width 88 height 8
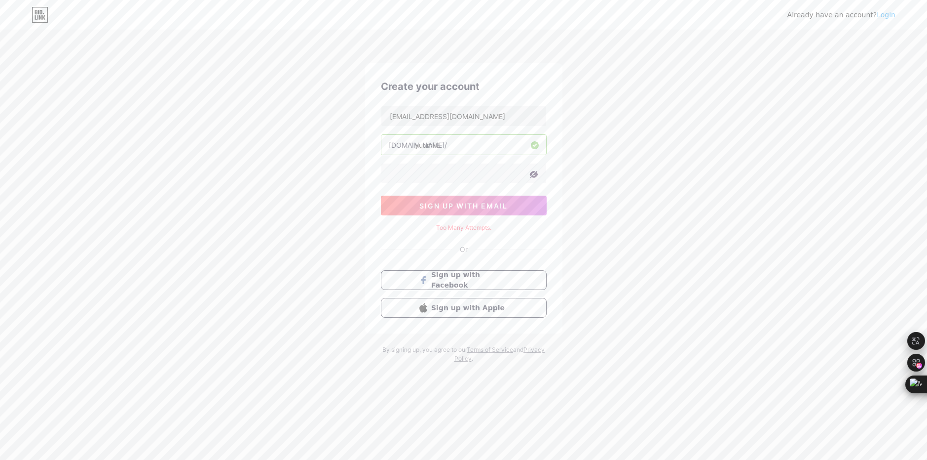
click at [472, 222] on div "Create your account roberdi9624@yahoo.com bio.link/ yuumii8 0cAFcWeA5NgFQ6W4qts…" at bounding box center [463, 198] width 197 height 270
click at [499, 204] on span "sign up with email" at bounding box center [464, 205] width 88 height 8
click at [484, 115] on input "roberdi9624@yahoo.com" at bounding box center [464, 116] width 165 height 20
drag, startPoint x: 484, startPoint y: 117, endPoint x: 254, endPoint y: 111, distance: 229.6
click at [254, 111] on div "Already have an account? Login Create your account roberdi9624@yahoo.com bio.li…" at bounding box center [463, 197] width 927 height 394
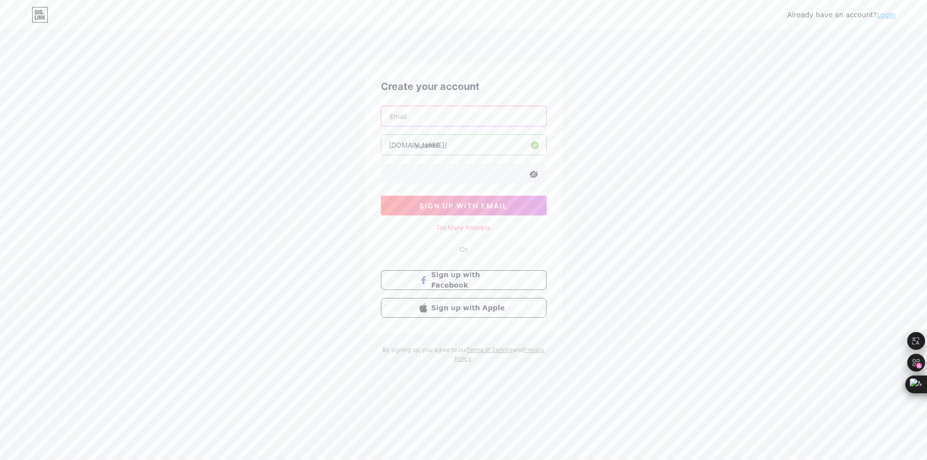
click at [442, 123] on input "text" at bounding box center [464, 116] width 165 height 20
drag, startPoint x: 476, startPoint y: 221, endPoint x: 476, endPoint y: 210, distance: 10.9
click at [476, 219] on div "Create your account kevin.martin7107@gmail.com bio.link/ yuumii8 0cAFcWeA7sJxx8…" at bounding box center [463, 198] width 197 height 270
click at [475, 206] on span "sign up with email" at bounding box center [464, 205] width 88 height 8
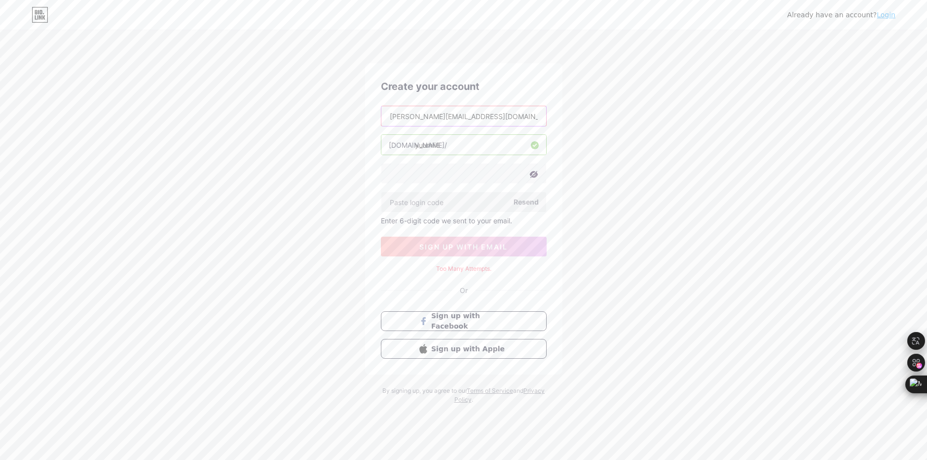
drag, startPoint x: 495, startPoint y: 118, endPoint x: 307, endPoint y: 112, distance: 187.7
click at [307, 112] on div "Already have an account? Login Create your account kevin.martin7107@gmail.com b…" at bounding box center [463, 217] width 927 height 435
paste input "jjppsasa"
type input "jjppsasa@gmail.com"
click at [487, 246] on span "sign up with email" at bounding box center [464, 246] width 88 height 8
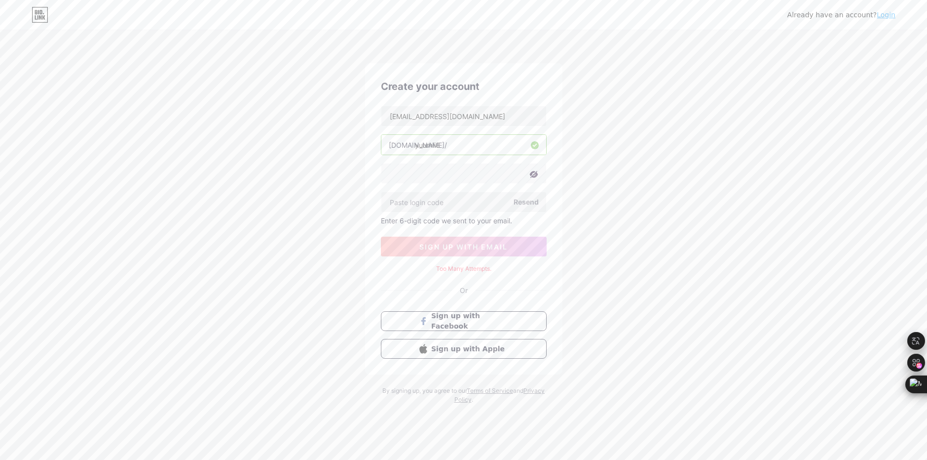
click at [524, 201] on span "Resend" at bounding box center [526, 201] width 25 height 10
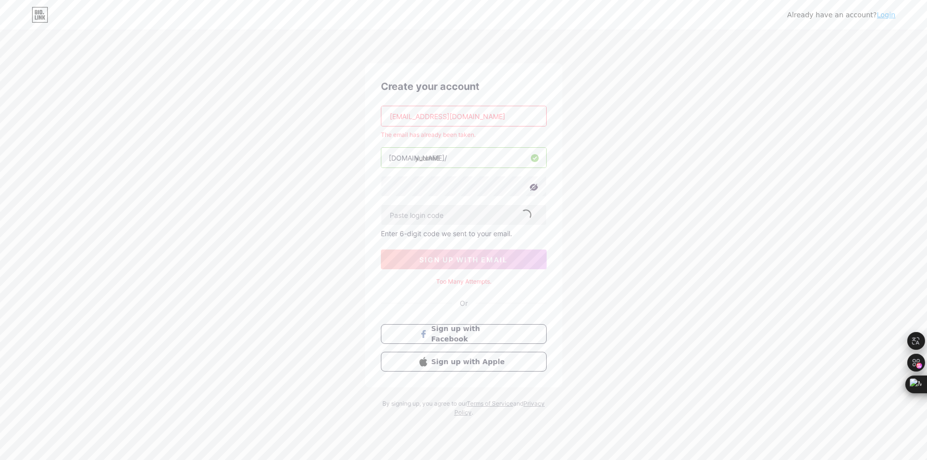
click at [887, 17] on link "Login" at bounding box center [886, 15] width 19 height 8
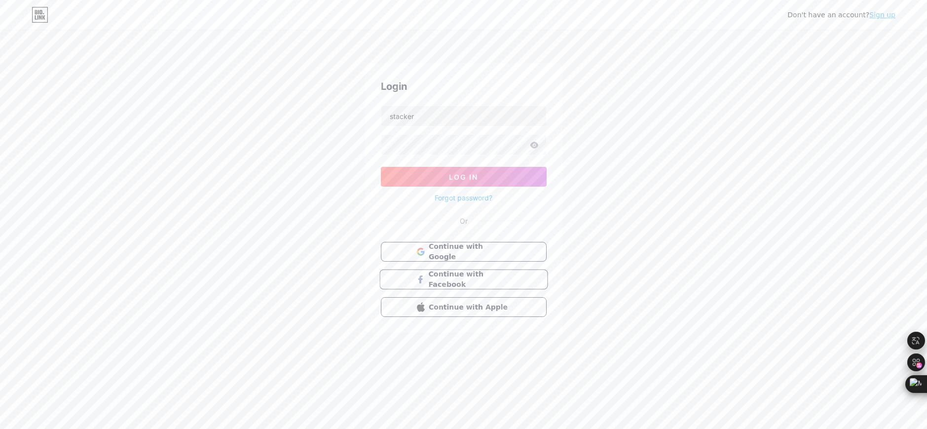
click at [494, 271] on button "Continue with Facebook" at bounding box center [464, 280] width 168 height 20
click at [489, 256] on span "Continue with Google" at bounding box center [469, 251] width 82 height 21
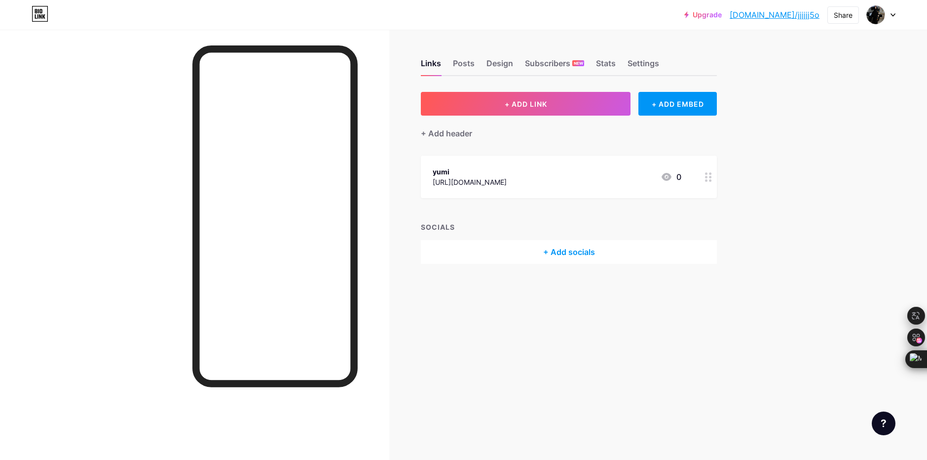
drag, startPoint x: 632, startPoint y: 67, endPoint x: 650, endPoint y: 116, distance: 52.9
click at [633, 67] on div "Settings" at bounding box center [644, 66] width 32 height 18
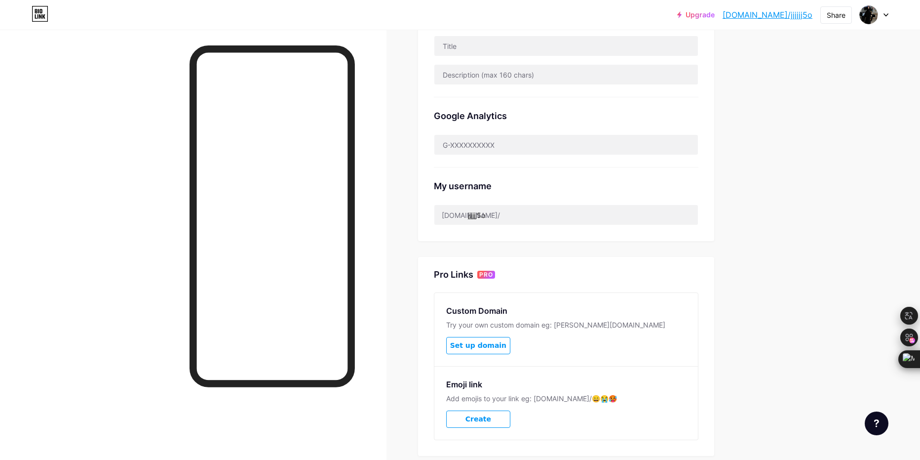
scroll to position [249, 0]
click at [480, 218] on input "jjjjjj5o" at bounding box center [566, 215] width 264 height 20
drag, startPoint x: 491, startPoint y: 212, endPoint x: 454, endPoint y: 213, distance: 37.0
click at [473, 213] on input "jjjjjj5o" at bounding box center [566, 215] width 264 height 20
type input "j"
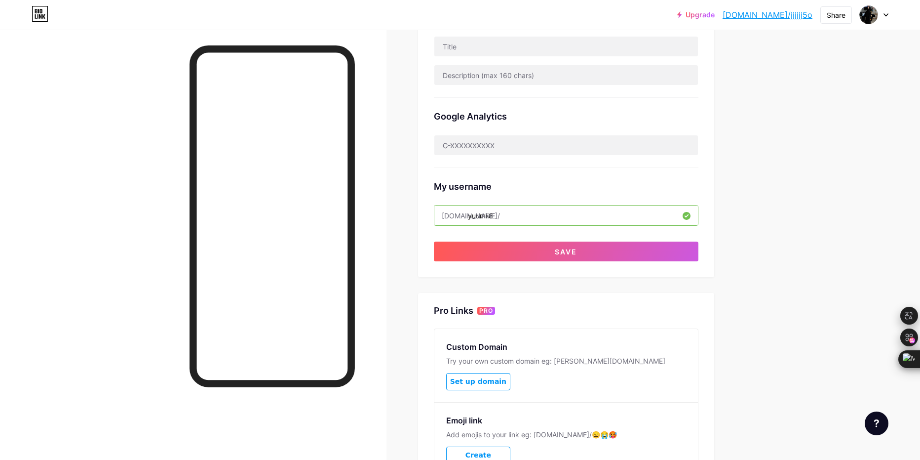
type input "yuumii8"
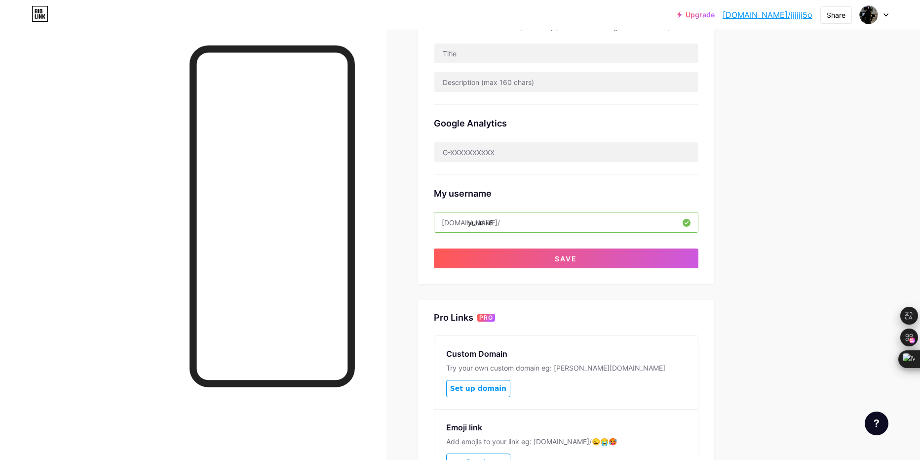
scroll to position [237, 0]
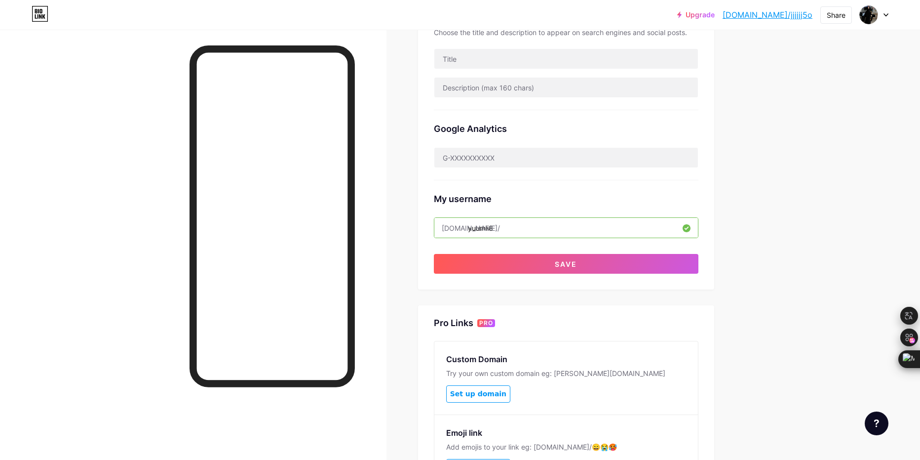
click at [648, 281] on div "Preferred link This is an aesthetic choice. Both links are usable. [DOMAIN_NAME…" at bounding box center [566, 72] width 296 height 434
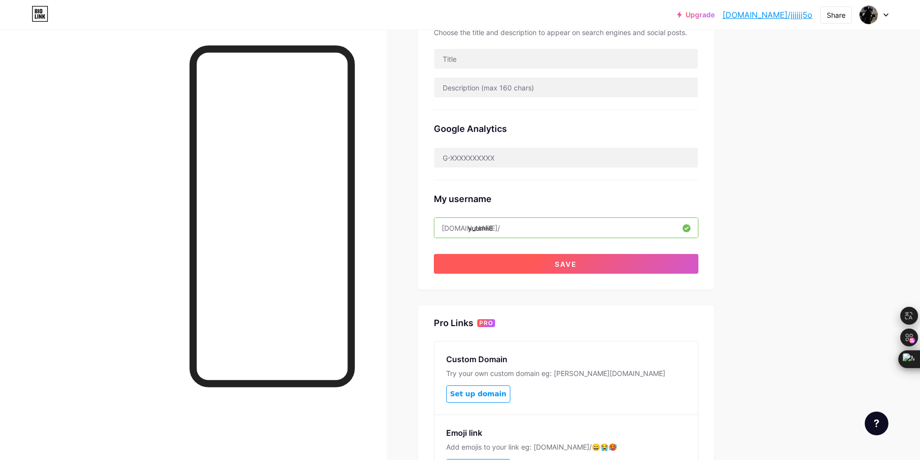
click at [641, 263] on button "Save" at bounding box center [566, 264] width 265 height 20
